Goal: Task Accomplishment & Management: Complete application form

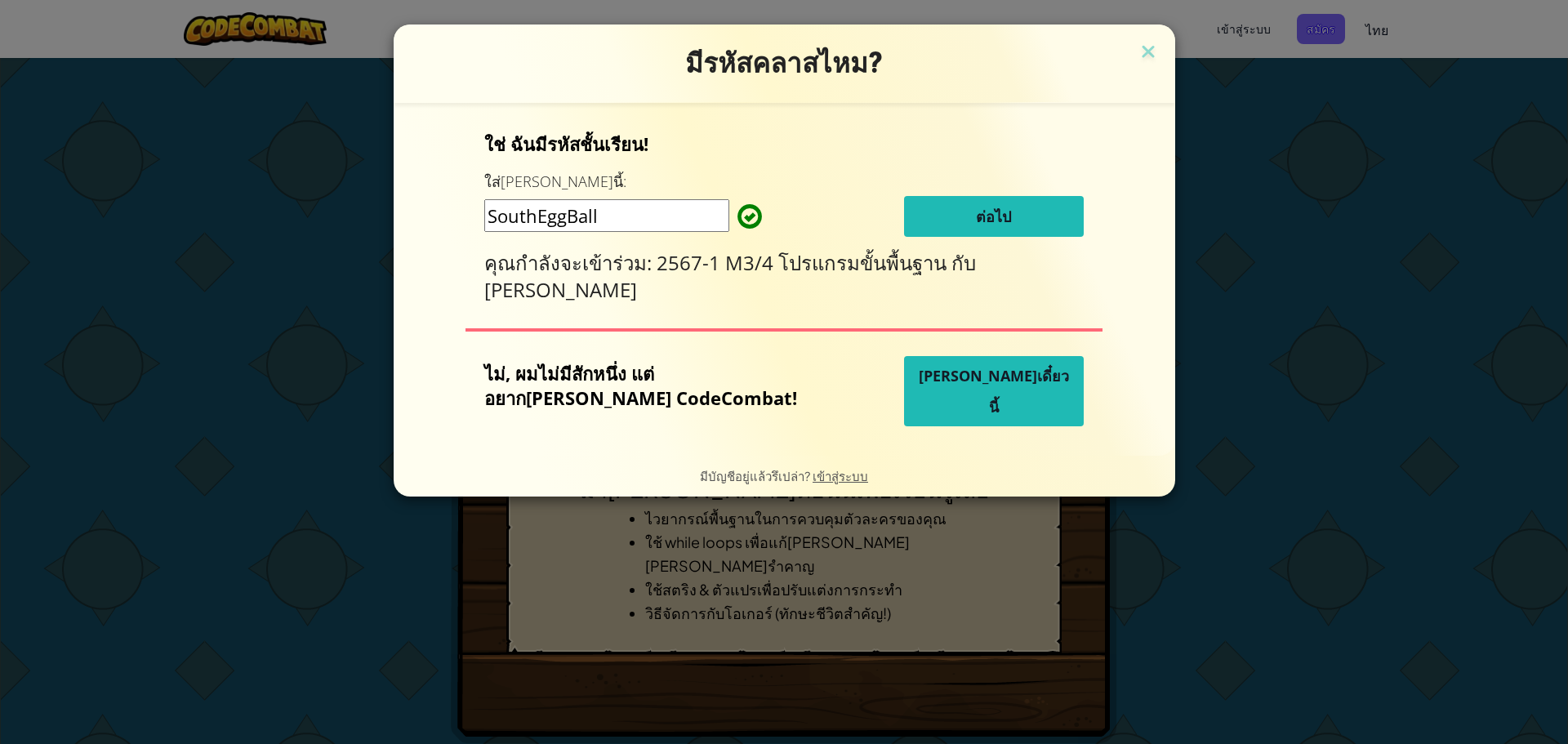
click at [933, 217] on button "ต่อไป" at bounding box center [993, 216] width 179 height 41
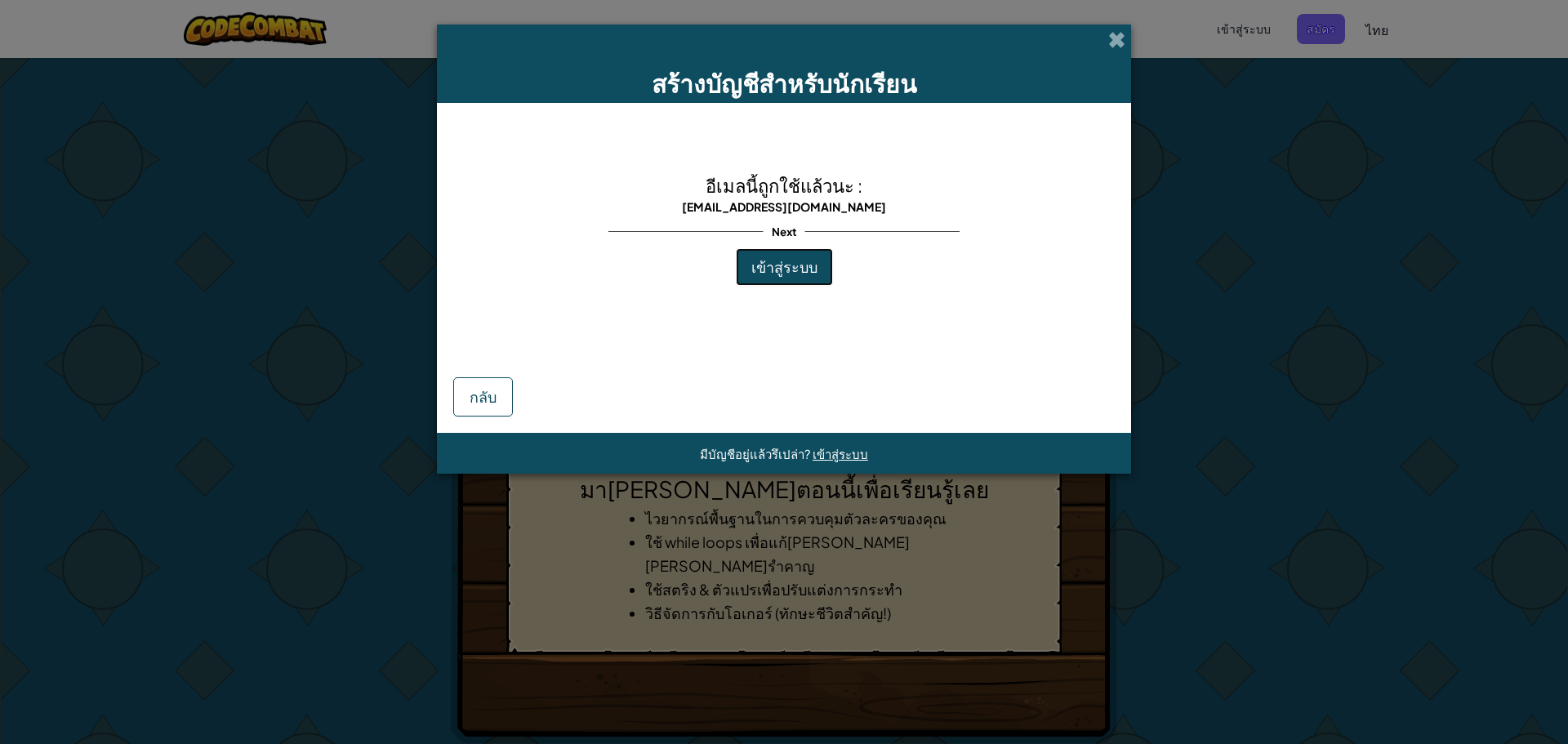
click at [784, 270] on span "เข้าสู่ระบบ" at bounding box center [784, 266] width 66 height 19
